Goal: Task Accomplishment & Management: Use online tool/utility

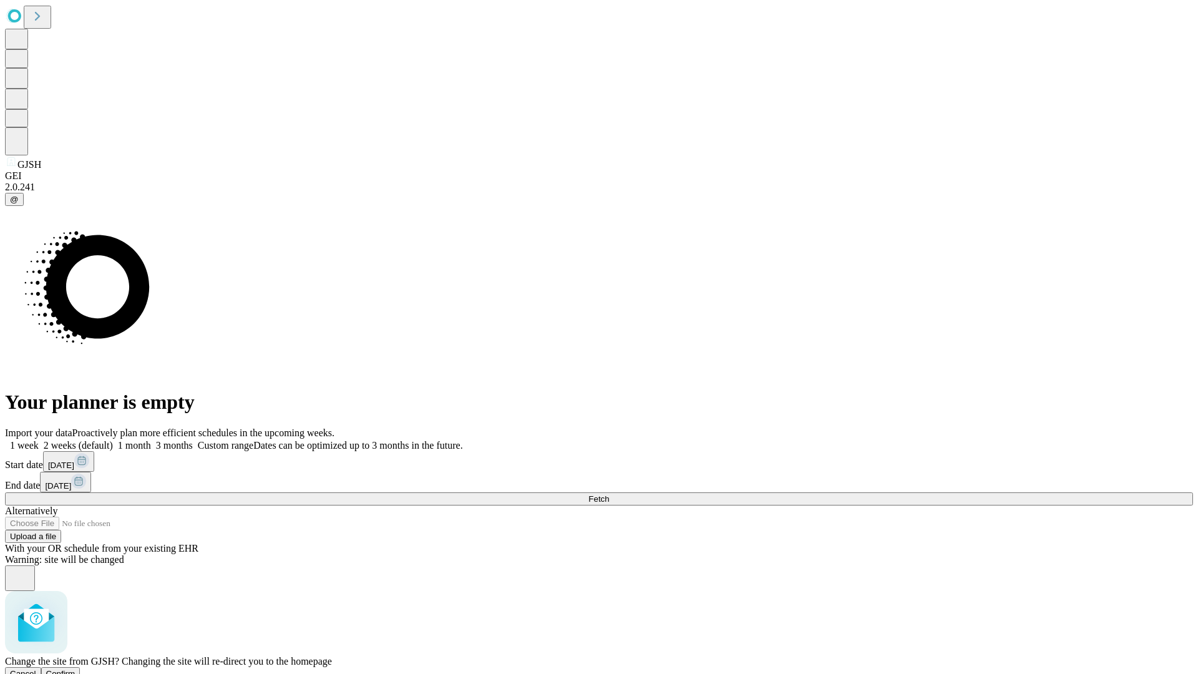
click at [76, 669] on span "Confirm" at bounding box center [60, 673] width 29 height 9
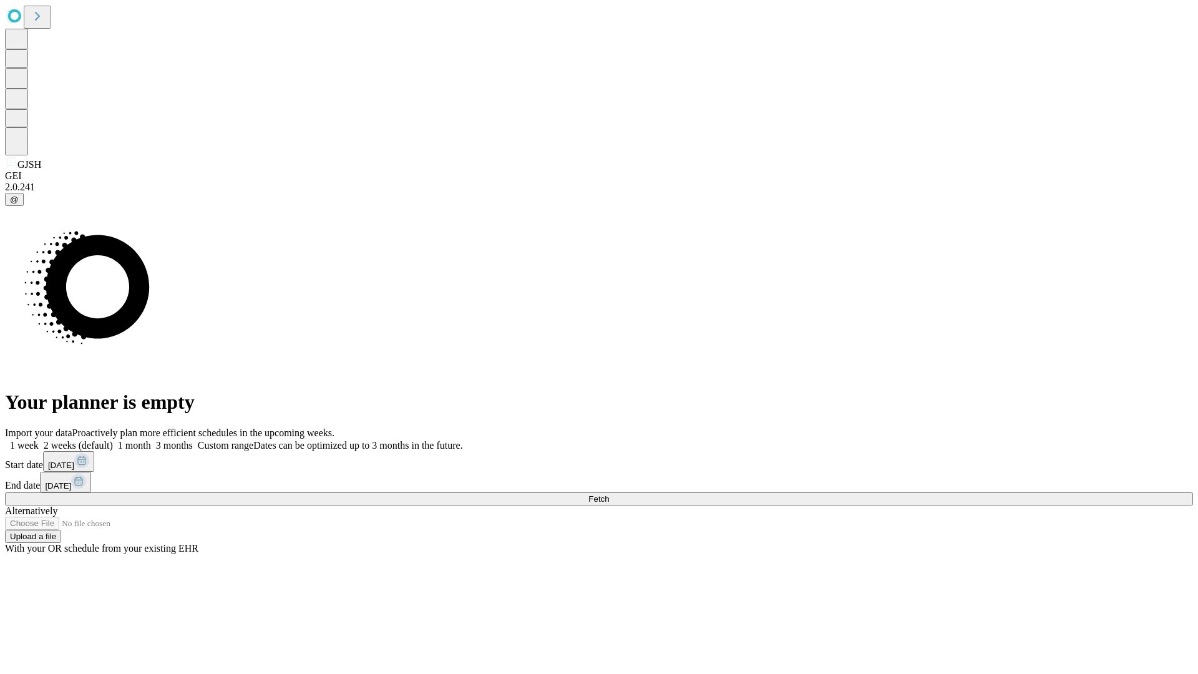
click at [39, 440] on label "1 week" at bounding box center [22, 445] width 34 height 11
click at [609, 494] on span "Fetch" at bounding box center [599, 498] width 21 height 9
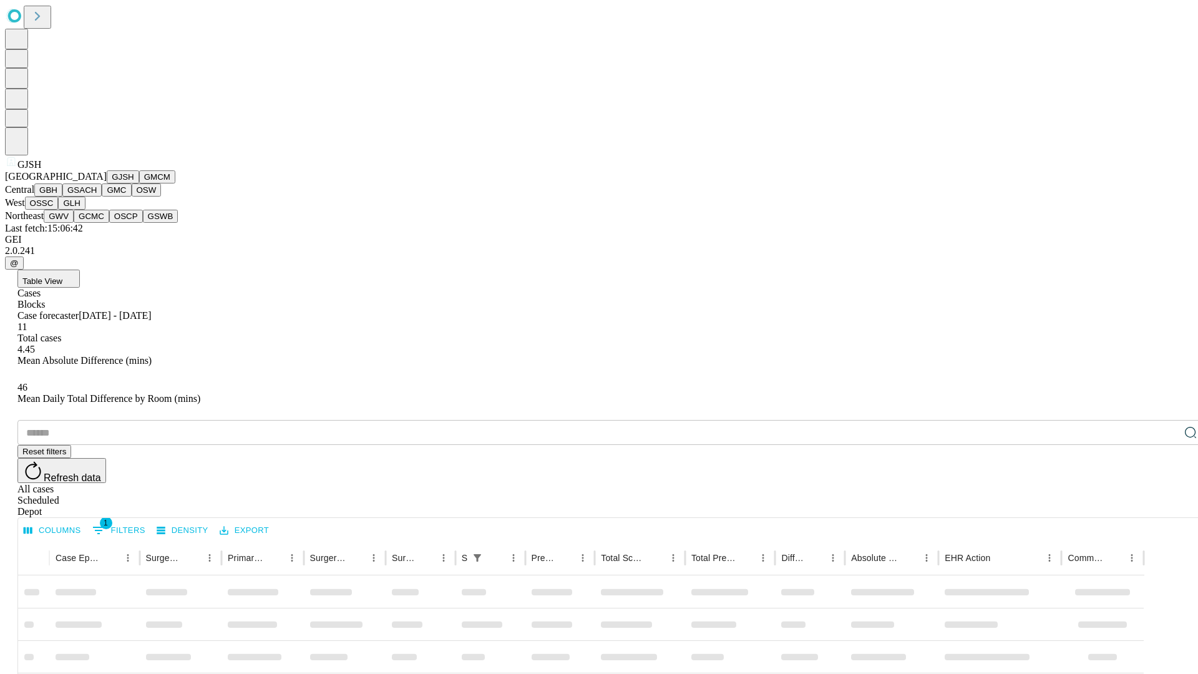
click at [139, 183] on button "GMCM" at bounding box center [157, 176] width 36 height 13
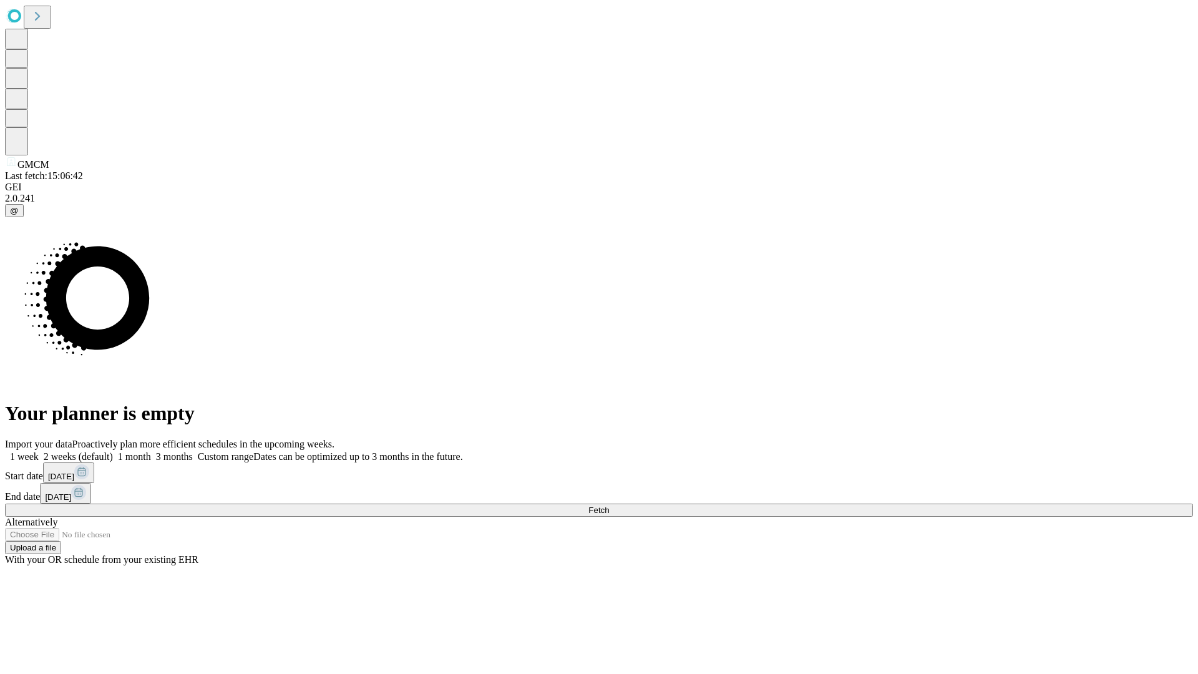
click at [39, 451] on label "1 week" at bounding box center [22, 456] width 34 height 11
click at [609, 506] on span "Fetch" at bounding box center [599, 510] width 21 height 9
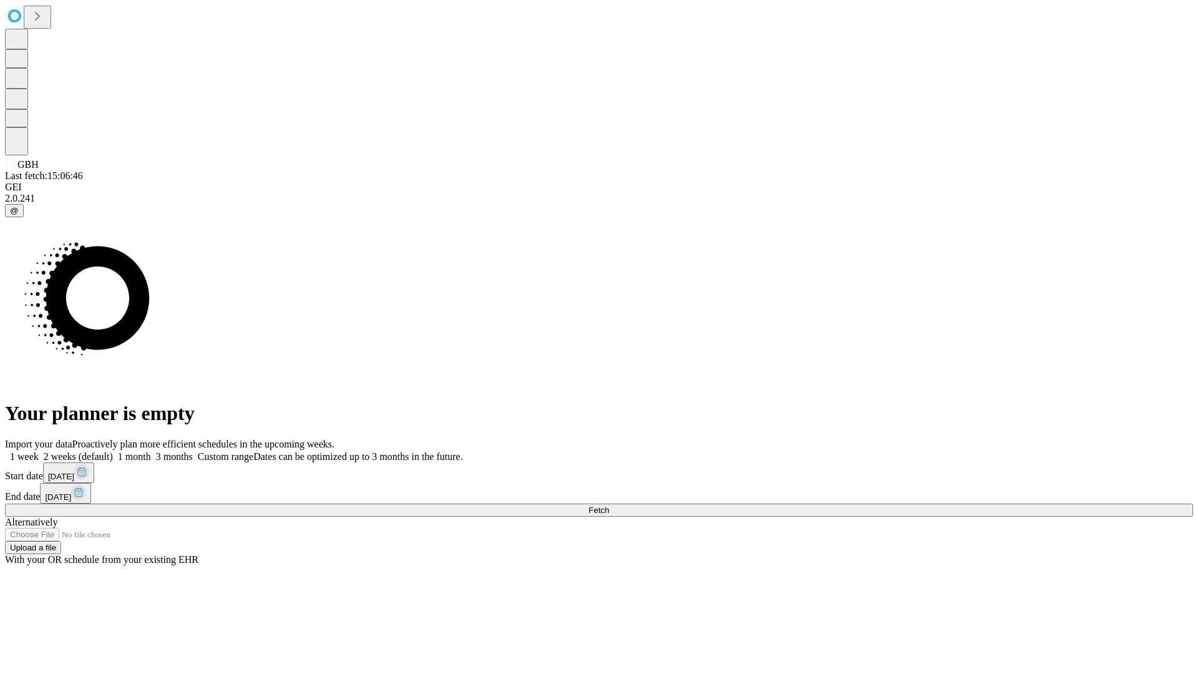
click at [39, 451] on label "1 week" at bounding box center [22, 456] width 34 height 11
click at [609, 506] on span "Fetch" at bounding box center [599, 510] width 21 height 9
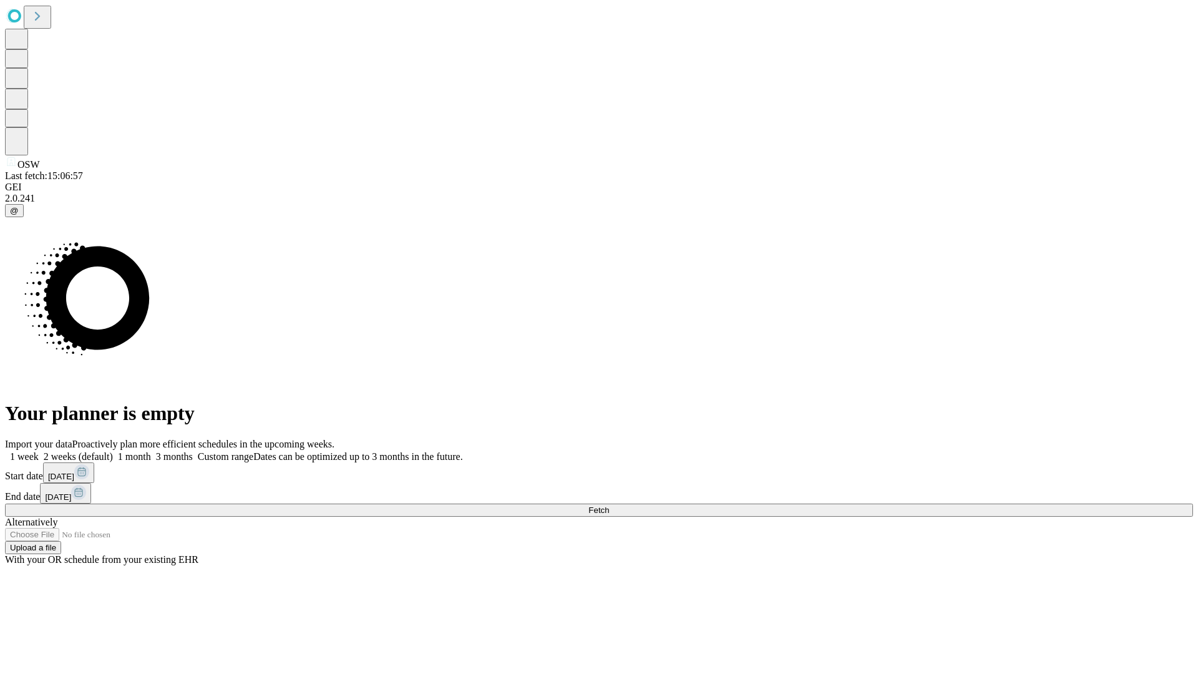
click at [39, 451] on label "1 week" at bounding box center [22, 456] width 34 height 11
click at [609, 506] on span "Fetch" at bounding box center [599, 510] width 21 height 9
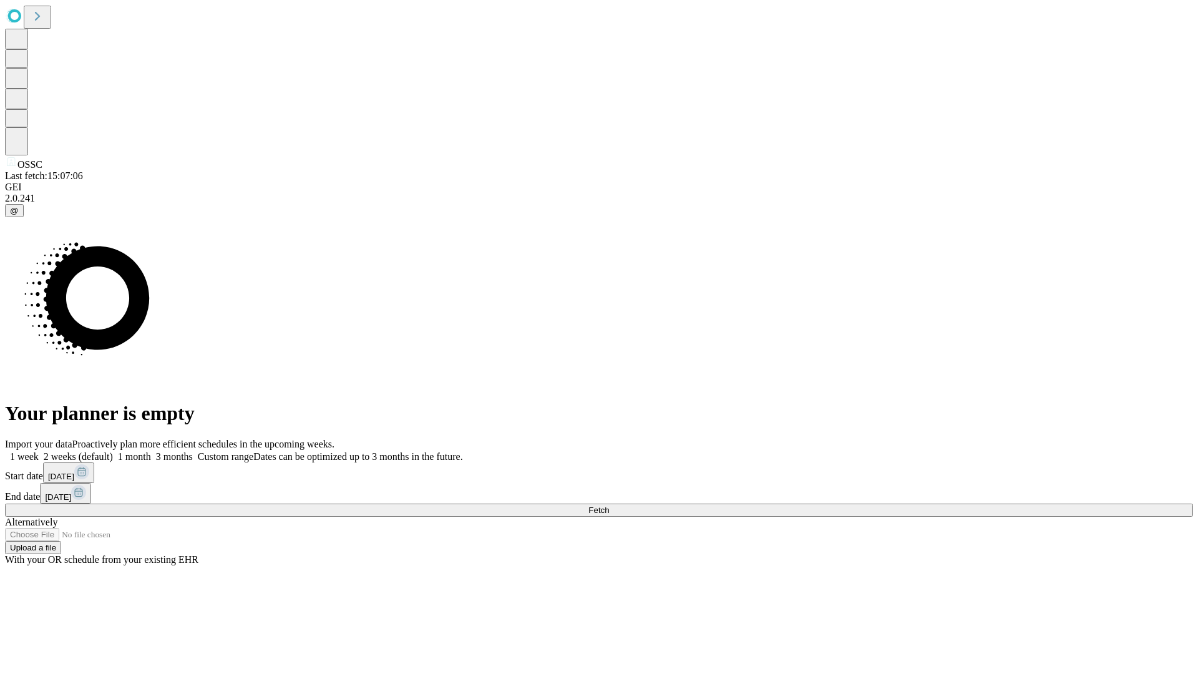
click at [609, 506] on span "Fetch" at bounding box center [599, 510] width 21 height 9
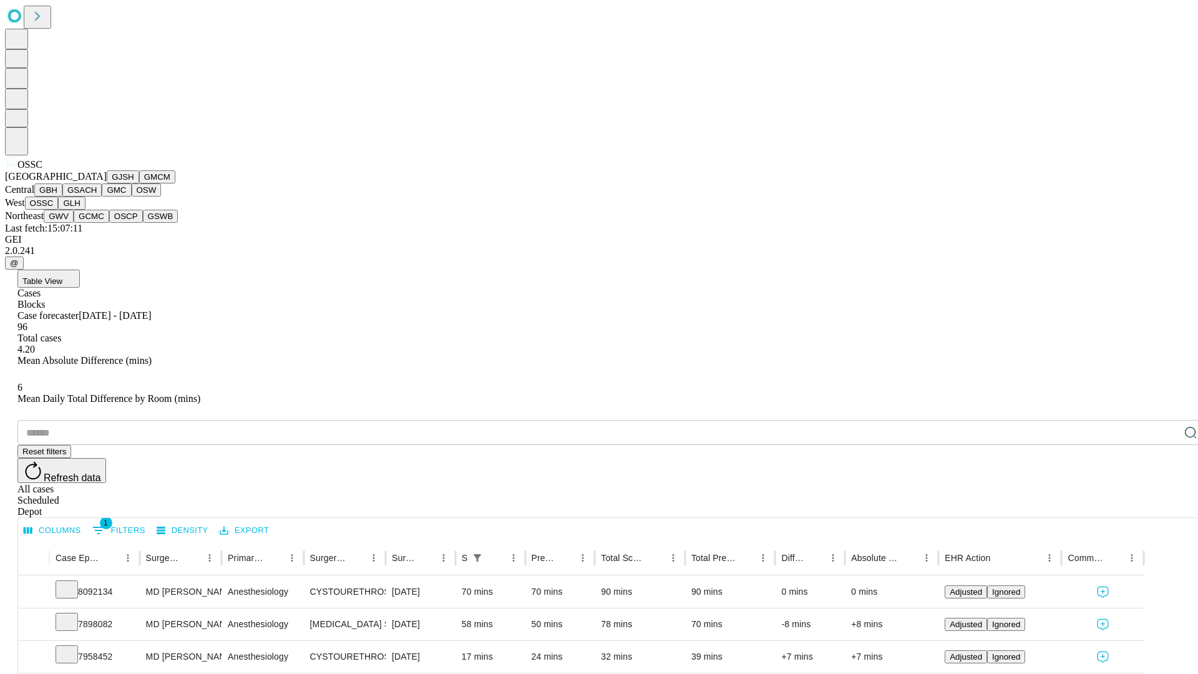
click at [85, 210] on button "GLH" at bounding box center [71, 203] width 27 height 13
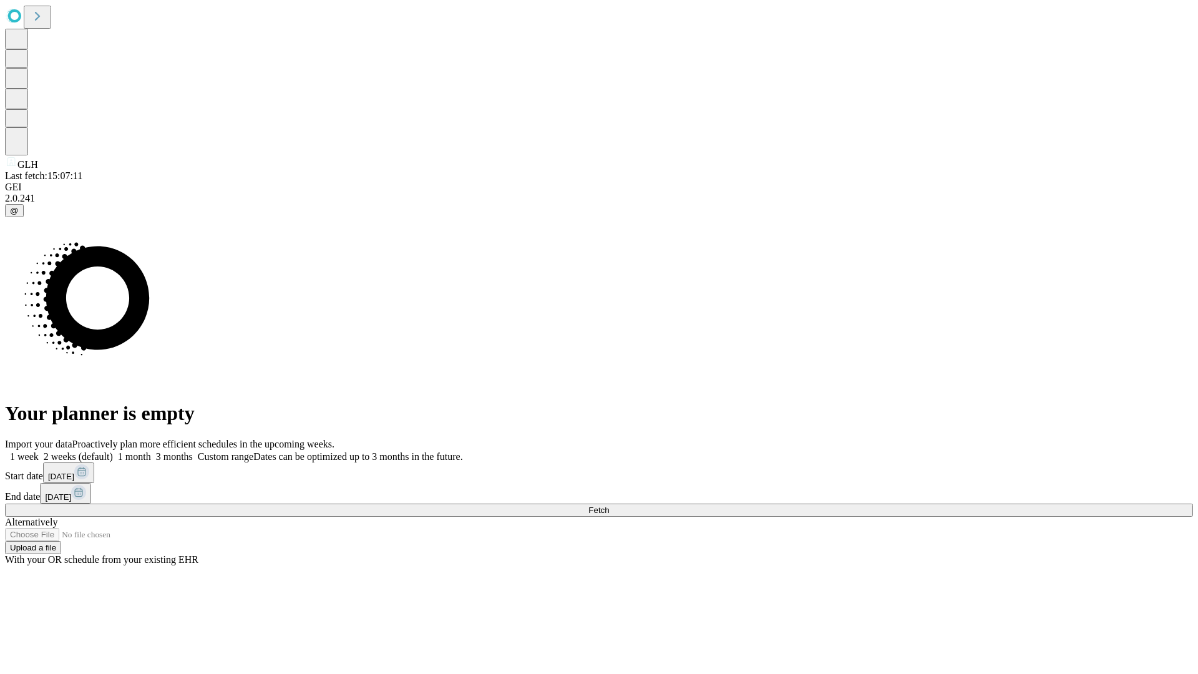
click at [39, 451] on label "1 week" at bounding box center [22, 456] width 34 height 11
click at [609, 506] on span "Fetch" at bounding box center [599, 510] width 21 height 9
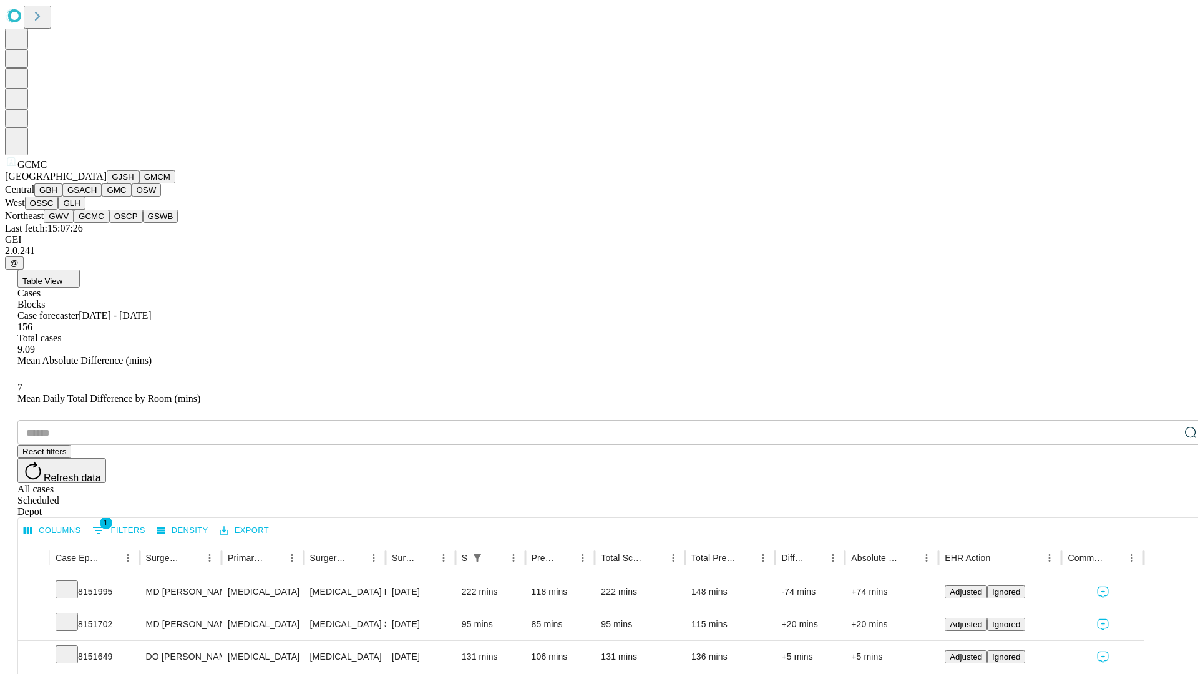
click at [109, 223] on button "OSCP" at bounding box center [126, 216] width 34 height 13
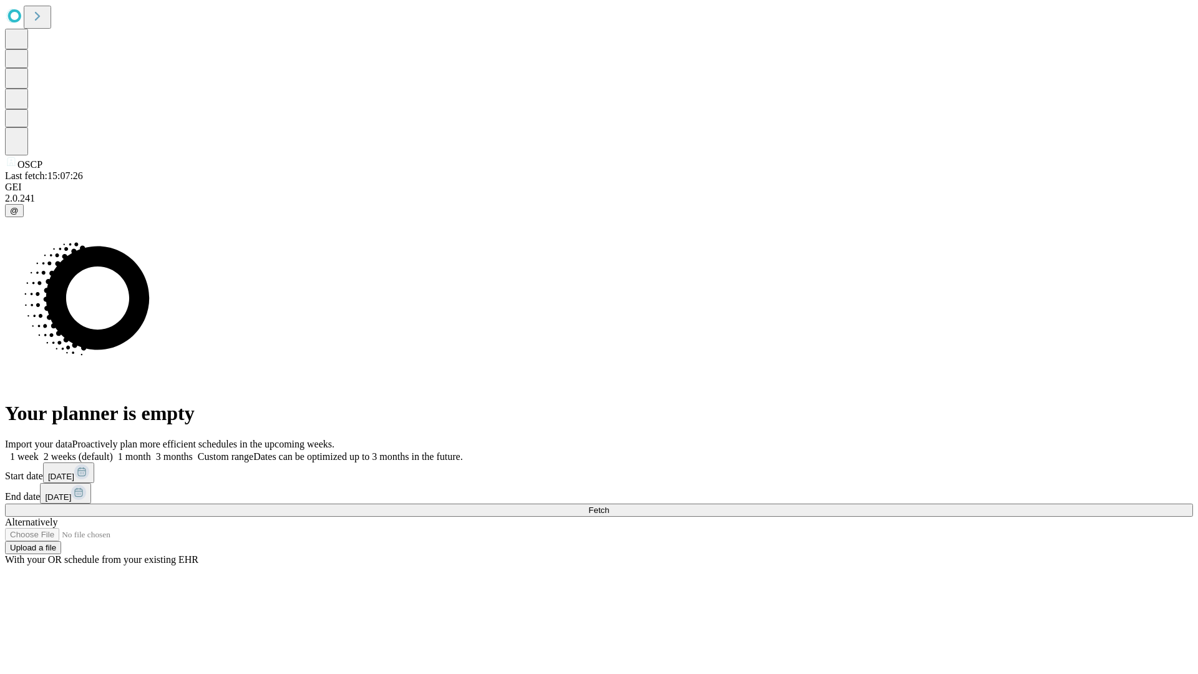
click at [39, 451] on label "1 week" at bounding box center [22, 456] width 34 height 11
click at [609, 506] on span "Fetch" at bounding box center [599, 510] width 21 height 9
